Goal: Task Accomplishment & Management: Complete application form

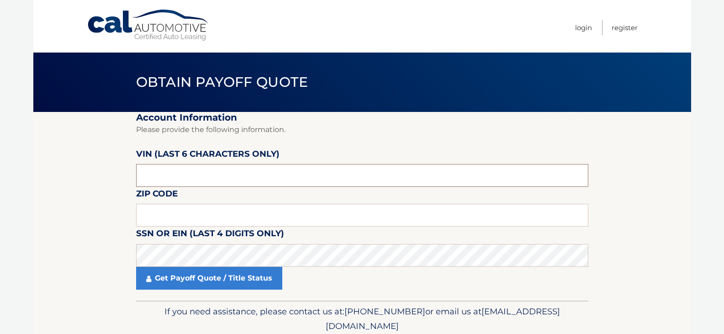
click at [164, 178] on input "text" at bounding box center [362, 175] width 452 height 23
click at [163, 178] on input "text" at bounding box center [362, 175] width 452 height 23
type input "109918"
drag, startPoint x: 163, startPoint y: 215, endPoint x: 148, endPoint y: 212, distance: 14.8
click at [163, 215] on input "text" at bounding box center [362, 215] width 452 height 23
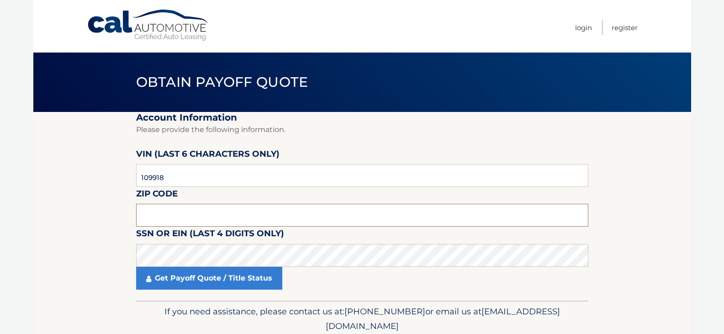
click at [152, 219] on input "text" at bounding box center [362, 215] width 452 height 23
type input "11767"
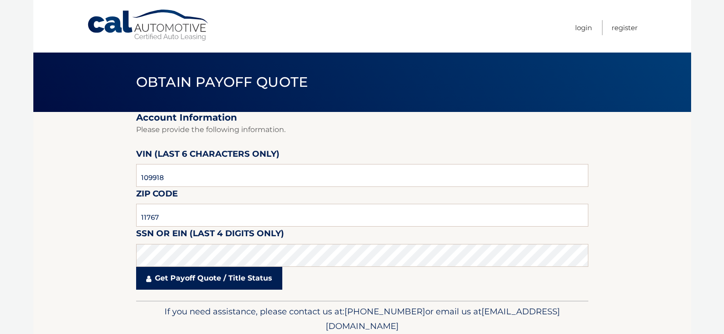
click at [182, 276] on link "Get Payoff Quote / Title Status" at bounding box center [209, 278] width 146 height 23
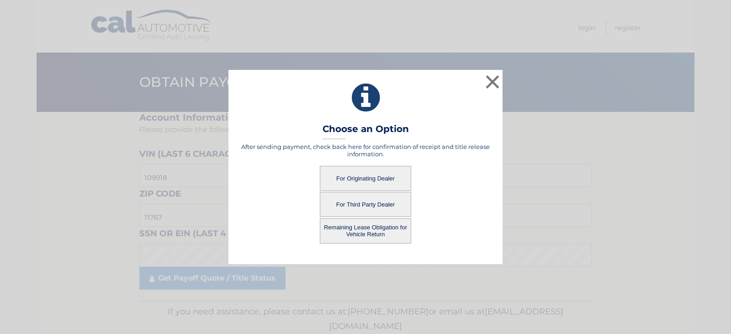
click at [363, 177] on button "For Originating Dealer" at bounding box center [365, 178] width 91 height 25
